Goal: Information Seeking & Learning: Learn about a topic

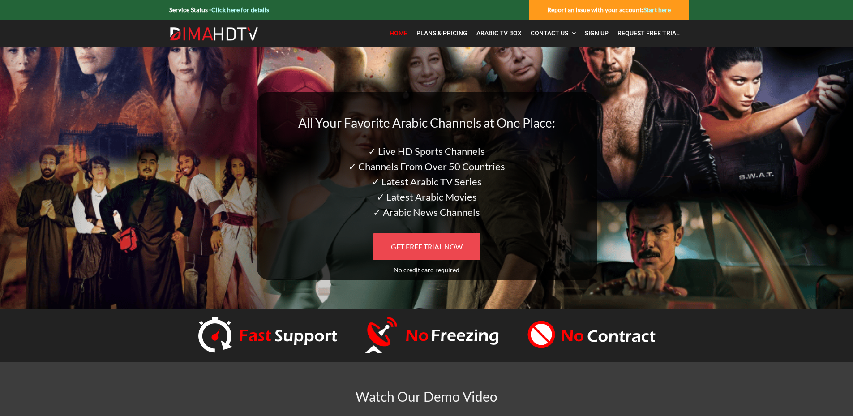
click at [414, 247] on span "GET FREE TRIAL NOW" at bounding box center [427, 246] width 72 height 9
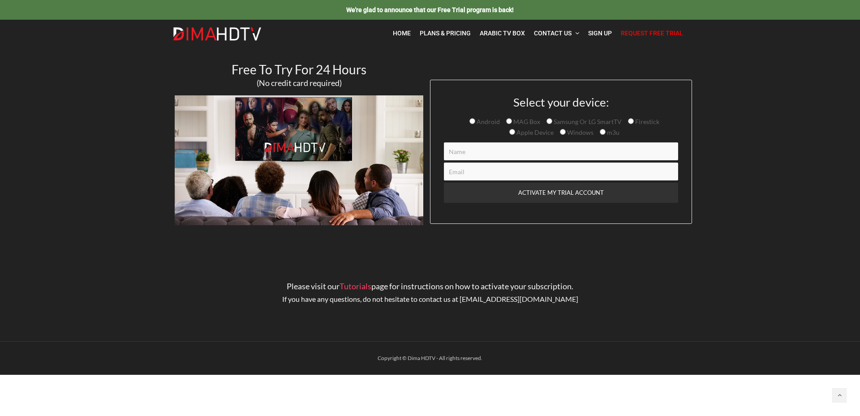
click at [549, 122] on input "Samsung Or LG SmartTV" at bounding box center [549, 121] width 6 height 6
radio input "true"
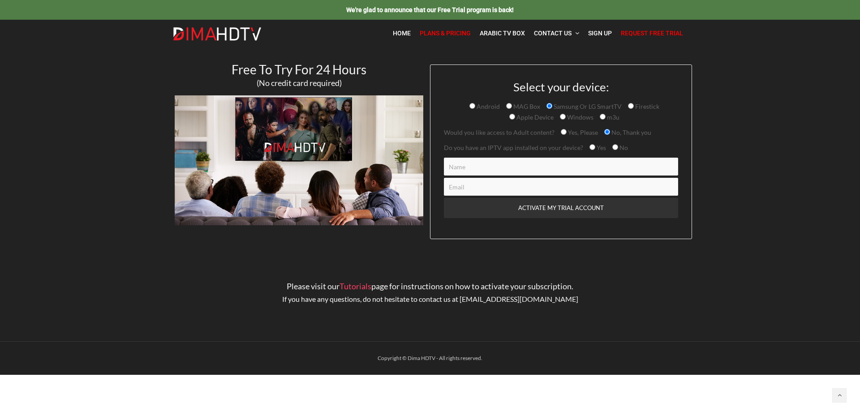
click at [441, 32] on span "Plans & Pricing" at bounding box center [445, 33] width 51 height 7
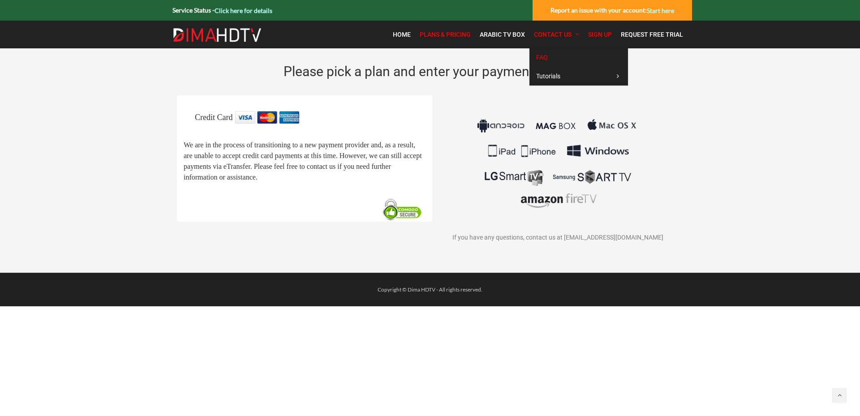
click at [544, 57] on span "FAQ" at bounding box center [542, 57] width 12 height 7
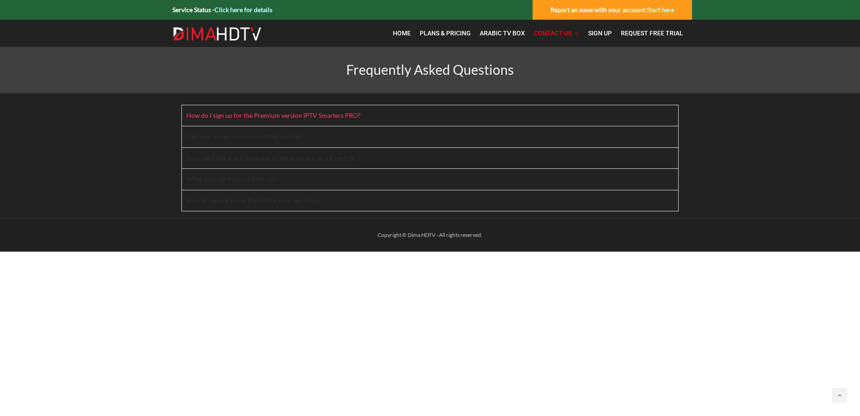
click at [276, 114] on h4 "How do I sign up for the Premium version IPTV Smarters PRO?" at bounding box center [278, 115] width 185 height 8
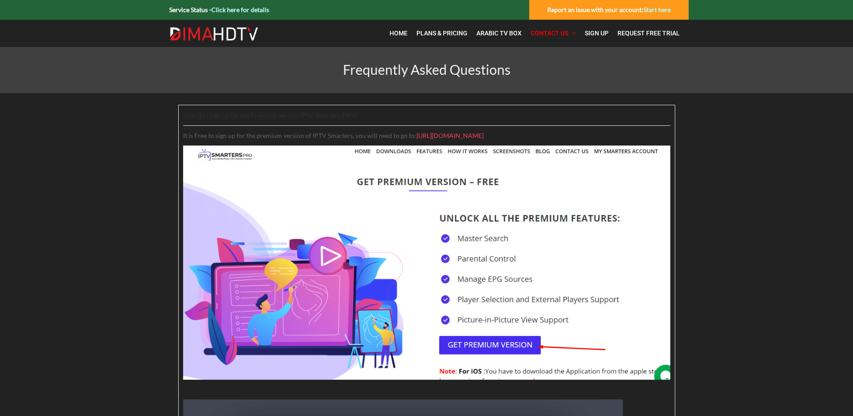
click at [191, 138] on p "It is Free to sign up for the premium version of IPTV Smarters, you will need t…" at bounding box center [426, 135] width 487 height 11
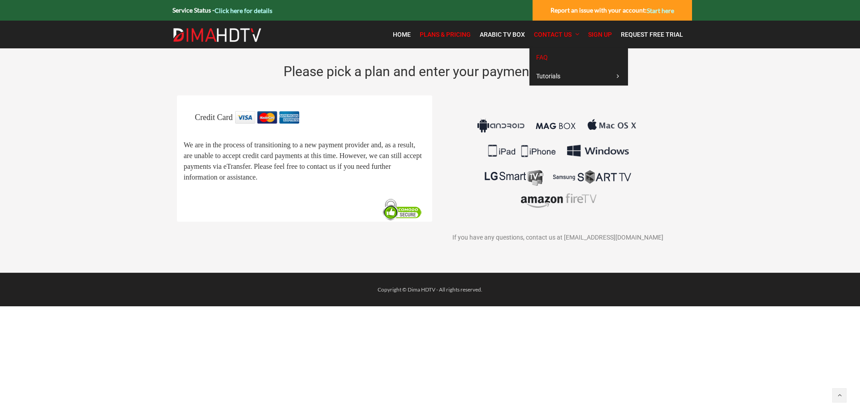
click at [542, 57] on span "FAQ" at bounding box center [542, 57] width 12 height 7
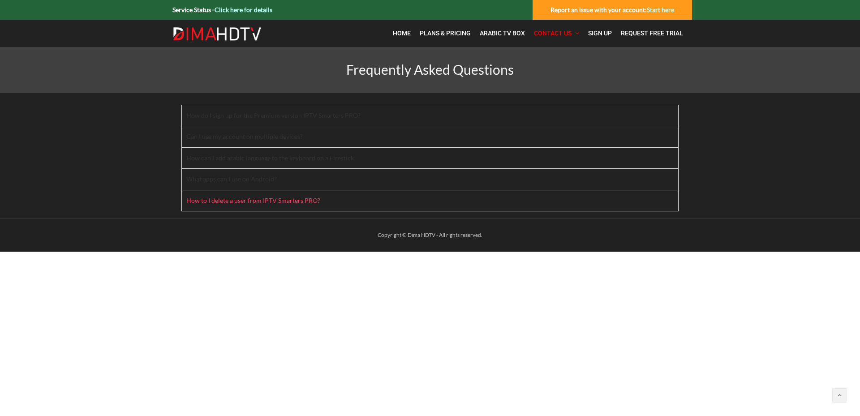
click at [244, 201] on h4 "How to I delete a user from IPTV Smarters PRO?" at bounding box center [258, 201] width 145 height 8
